Goal: Task Accomplishment & Management: Complete application form

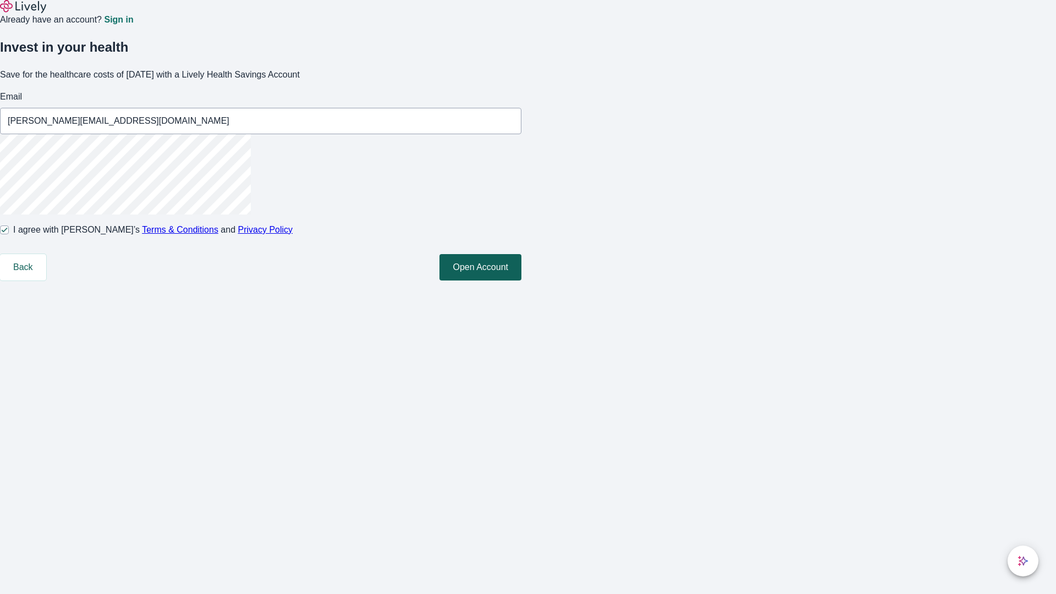
click at [521, 280] on button "Open Account" at bounding box center [480, 267] width 82 height 26
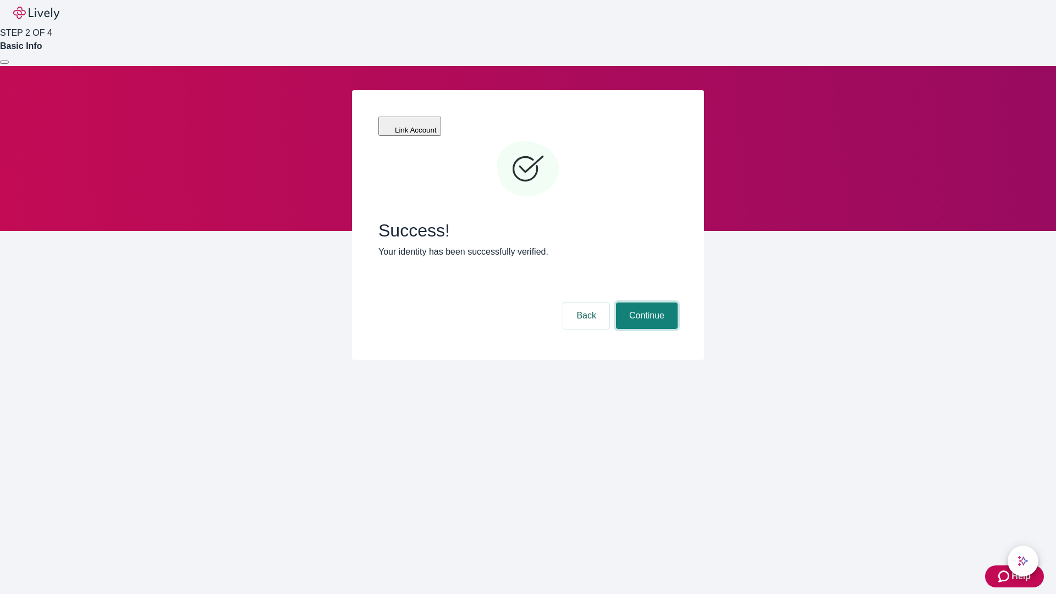
click at [645, 302] on button "Continue" at bounding box center [647, 315] width 62 height 26
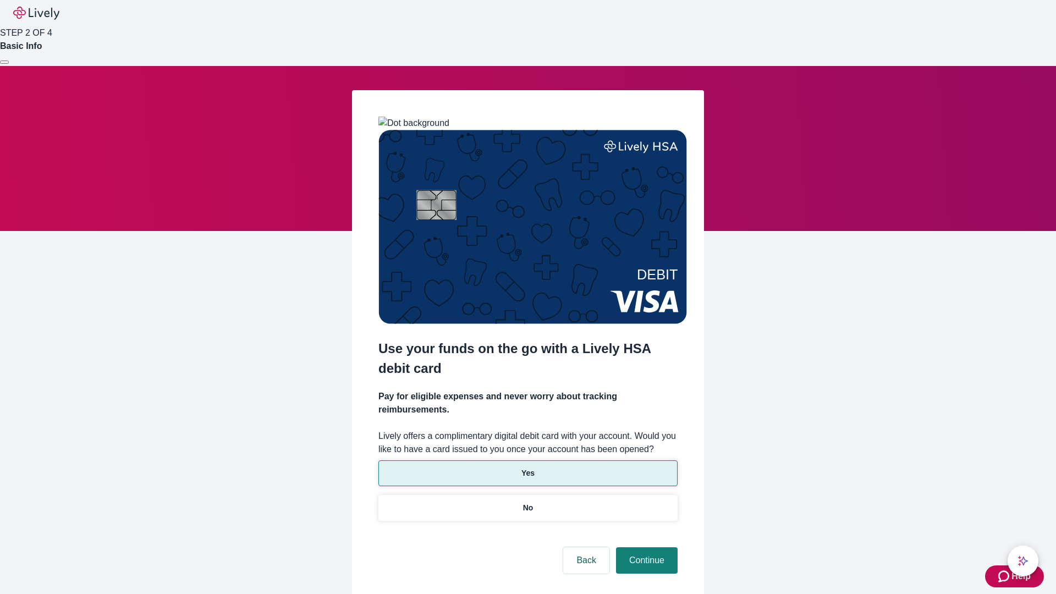
click at [527, 467] on p "Yes" at bounding box center [527, 473] width 13 height 12
click at [645, 547] on button "Continue" at bounding box center [647, 560] width 62 height 26
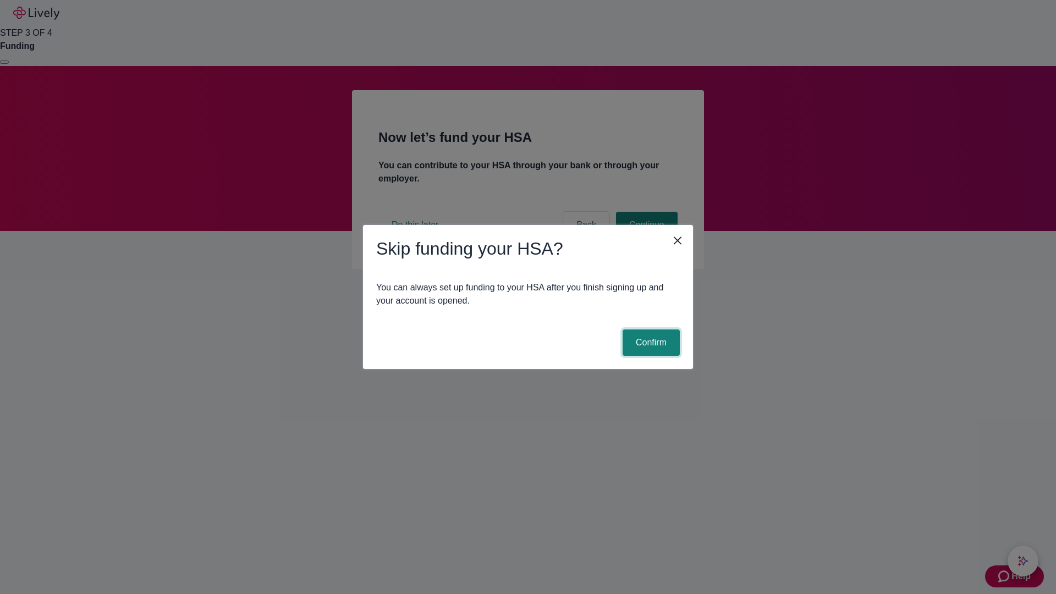
click at [649, 343] on button "Confirm" at bounding box center [650, 342] width 57 height 26
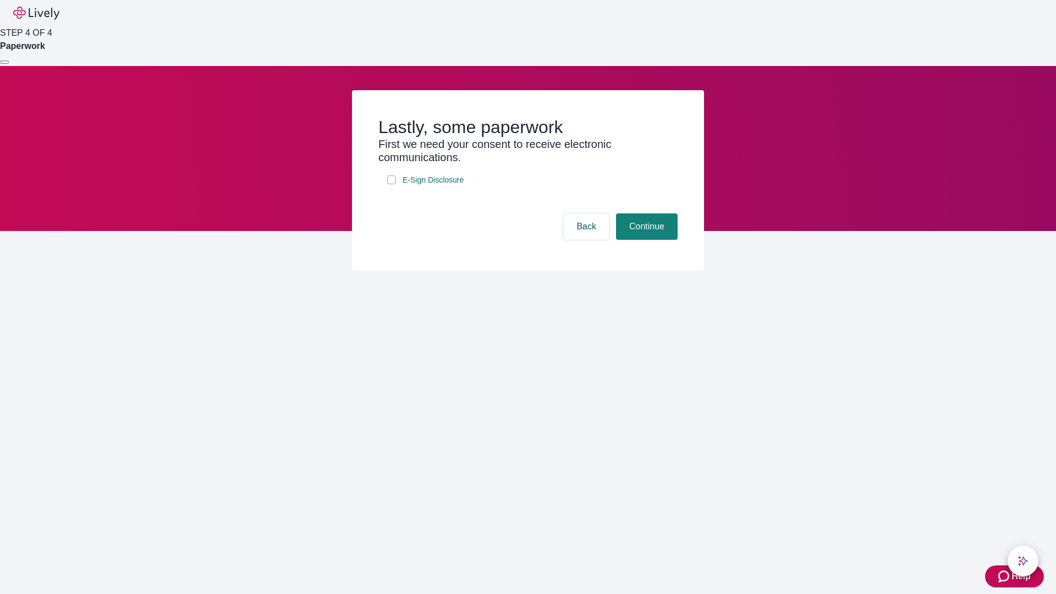
click at [391, 184] on input "E-Sign Disclosure" at bounding box center [391, 179] width 9 height 9
checkbox input "true"
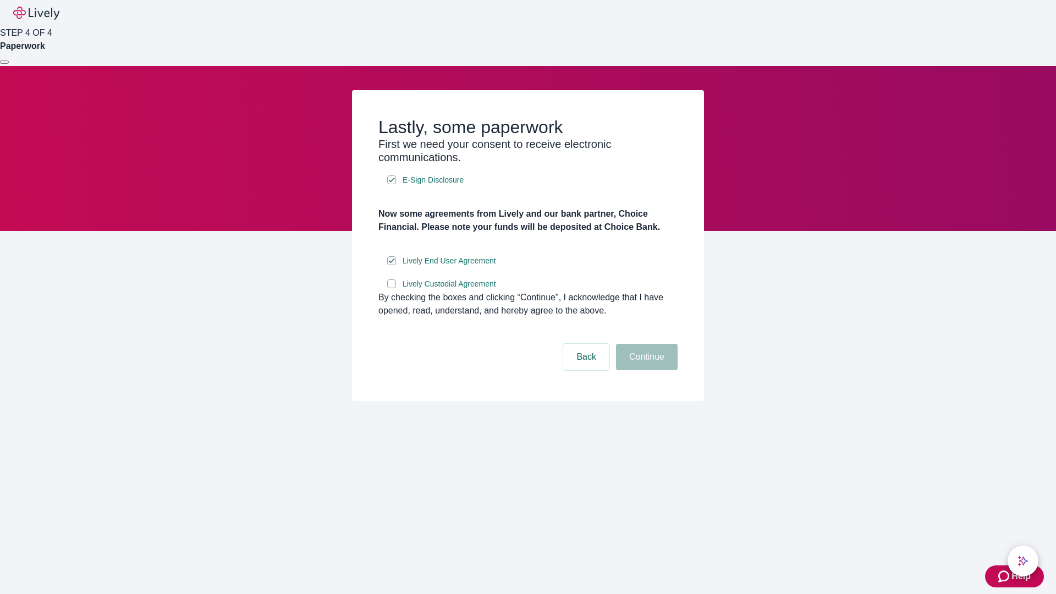
click at [391, 288] on input "Lively Custodial Agreement" at bounding box center [391, 283] width 9 height 9
checkbox input "true"
click at [645, 370] on button "Continue" at bounding box center [647, 357] width 62 height 26
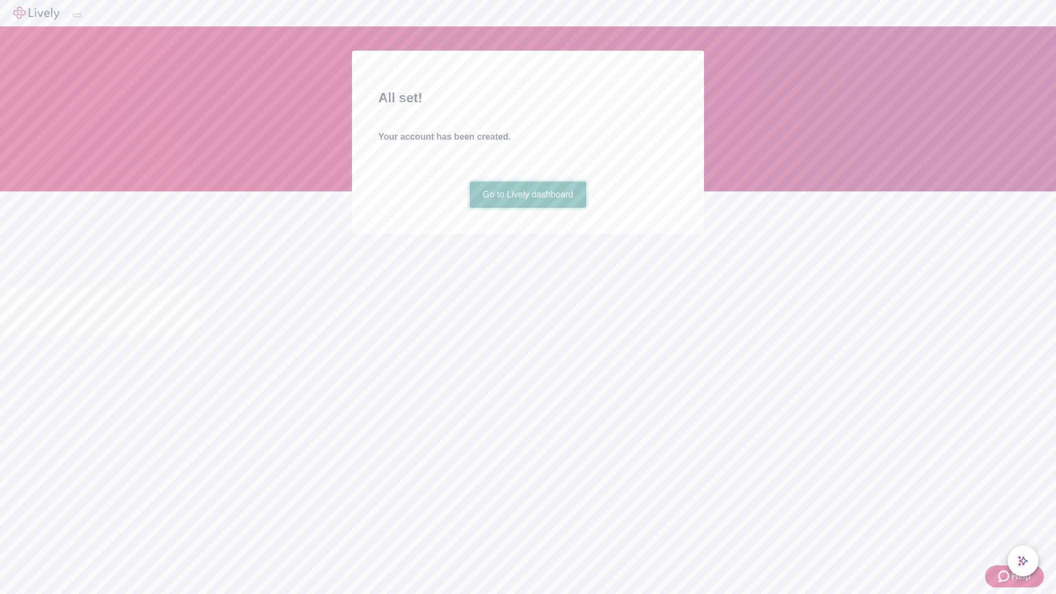
click at [527, 208] on link "Go to Lively dashboard" at bounding box center [528, 194] width 117 height 26
